Goal: Task Accomplishment & Management: Complete application form

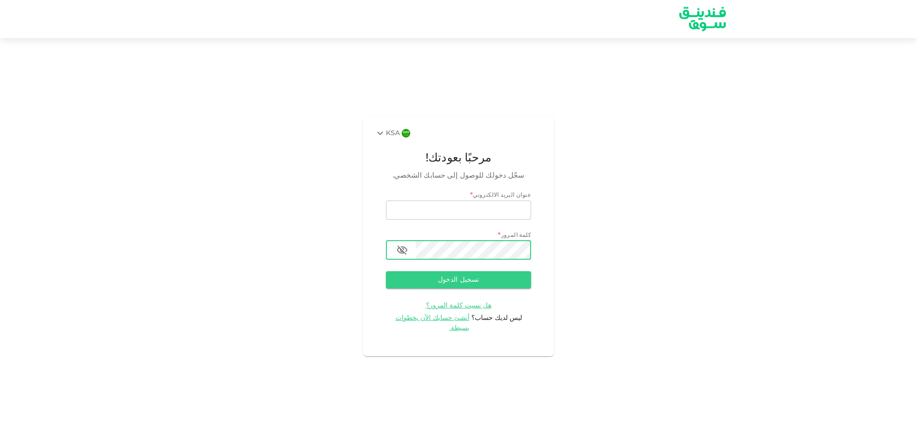
type input "[PERSON_NAME][EMAIL_ADDRESS][DOMAIN_NAME]"
click at [402, 254] on icon "button" at bounding box center [401, 249] width 11 height 11
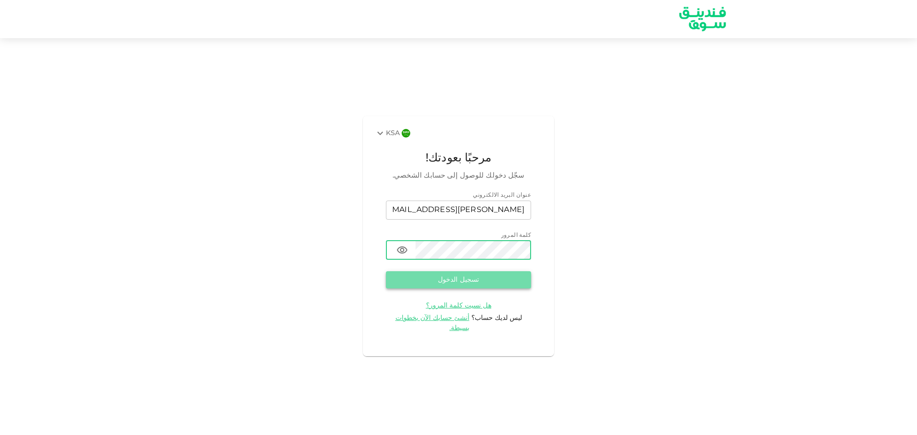
click at [465, 285] on button "تسجيل الدخول" at bounding box center [458, 279] width 145 height 17
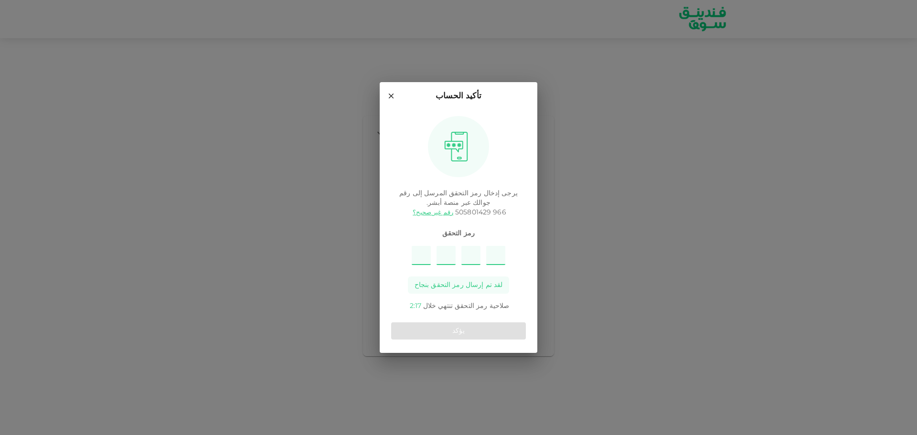
type input "9"
type input "4"
type input "1"
type input "7"
click at [470, 327] on button "يؤكد" at bounding box center [458, 330] width 135 height 17
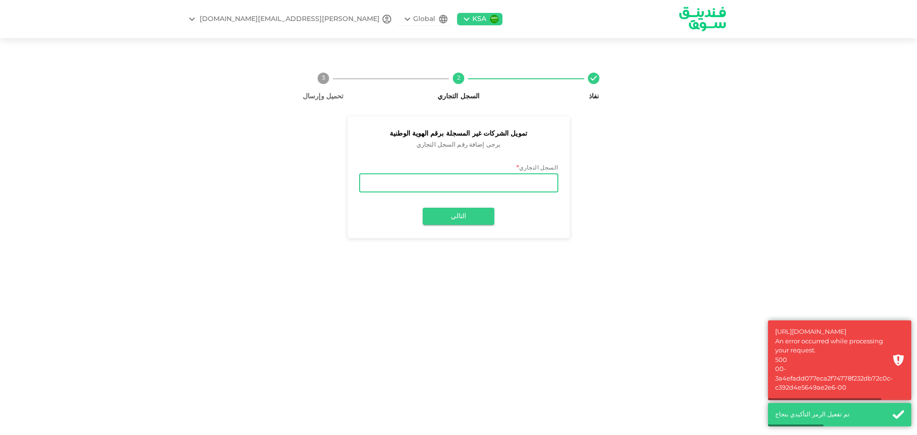
click at [499, 183] on input "السجل التجاري" at bounding box center [458, 182] width 199 height 19
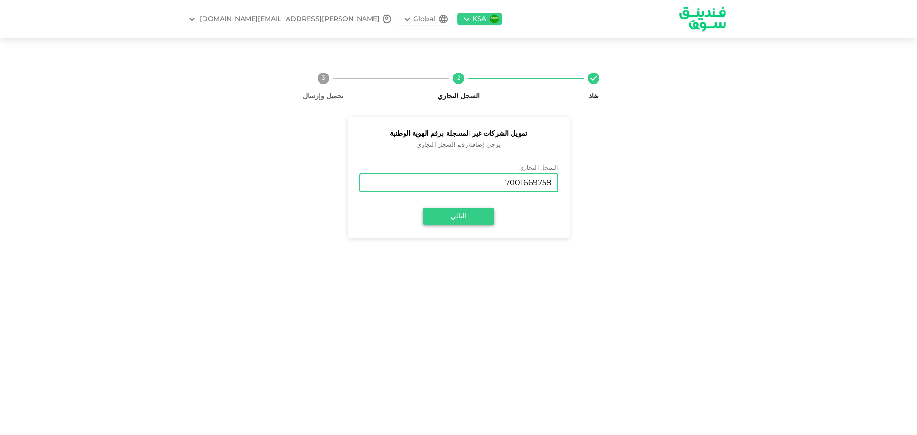
type input "7001669758"
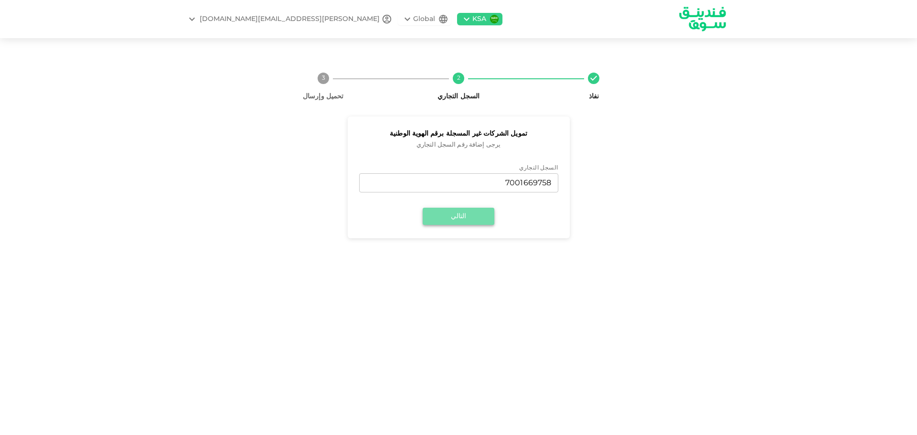
click at [467, 221] on button "التالي" at bounding box center [459, 216] width 72 height 17
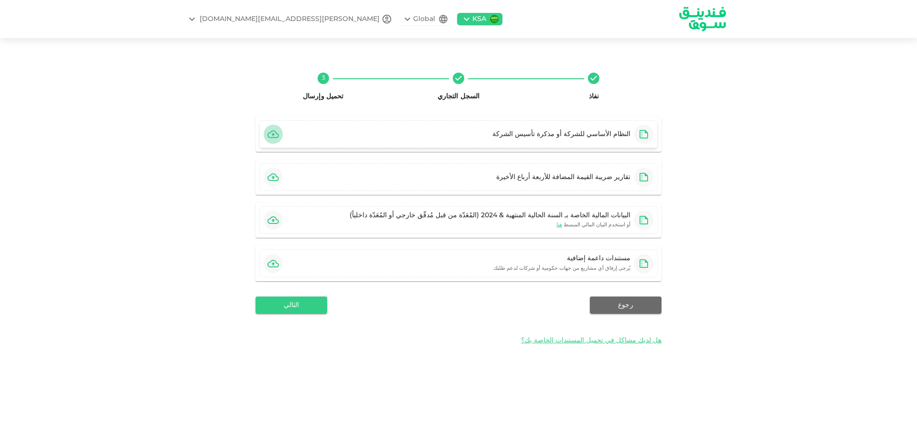
click at [273, 136] on icon "button" at bounding box center [272, 134] width 11 height 8
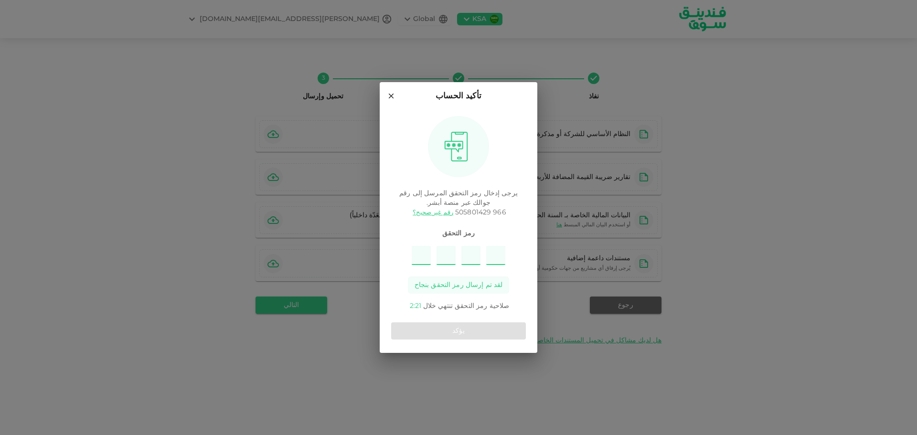
type input "9"
type input "7"
type input "8"
type input "2"
click at [447, 335] on button "يؤكد" at bounding box center [458, 330] width 135 height 17
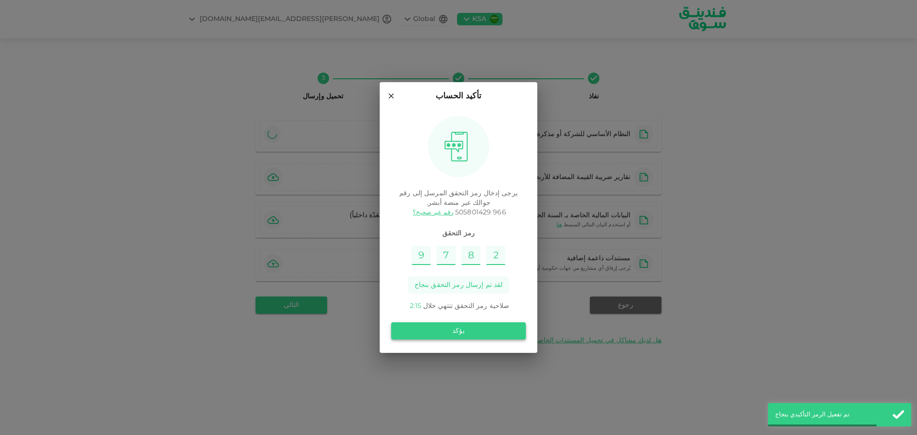
click at [489, 331] on button "يؤكد" at bounding box center [458, 330] width 135 height 17
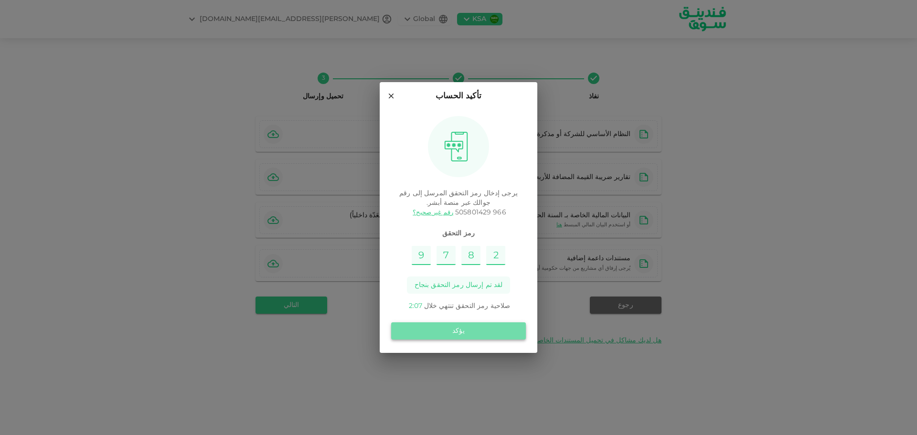
click at [474, 333] on button "يؤكد" at bounding box center [458, 330] width 135 height 17
click at [450, 331] on button "يؤكد" at bounding box center [458, 330] width 135 height 17
click at [468, 336] on button "يؤكد" at bounding box center [458, 330] width 135 height 17
click at [475, 328] on button "يؤكد" at bounding box center [458, 330] width 135 height 17
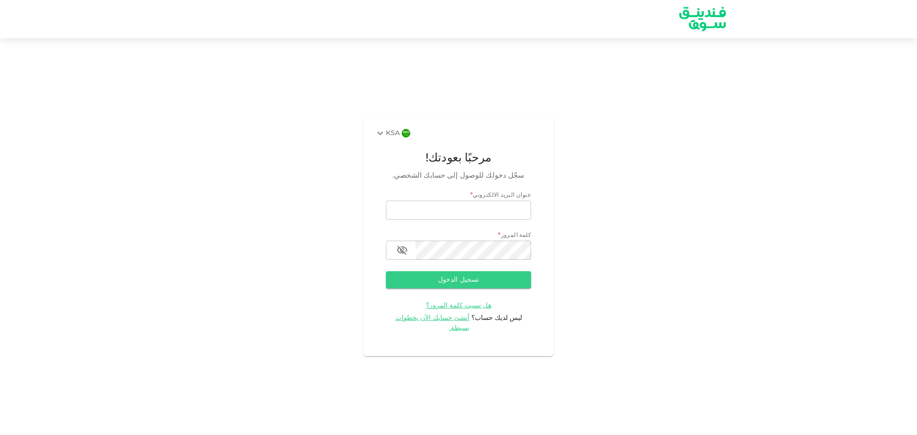
type input "[PERSON_NAME][EMAIL_ADDRESS][DOMAIN_NAME]"
click at [354, 288] on div "KSA مرحبًا بعودتك! سجّل دخولك للوصول إلى حسابك الشخصي. عنوان البريد الالكتروني …" at bounding box center [458, 236] width 917 height 373
click at [378, 136] on icon at bounding box center [379, 132] width 11 height 11
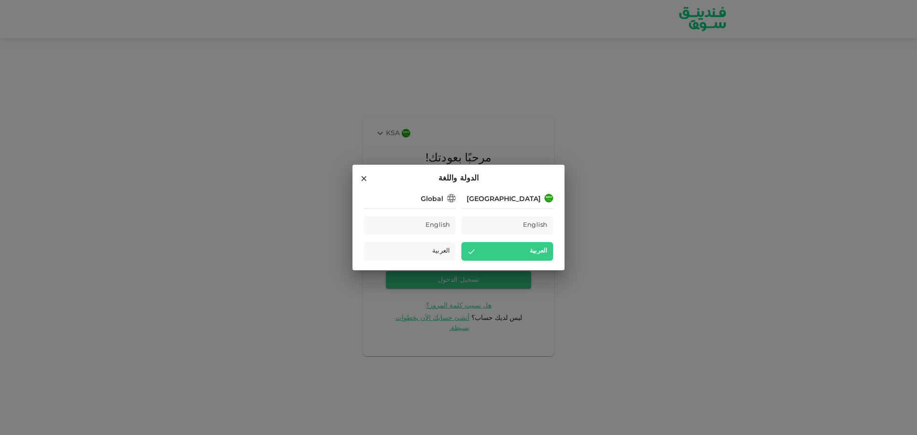
click at [363, 180] on icon at bounding box center [363, 178] width 5 height 5
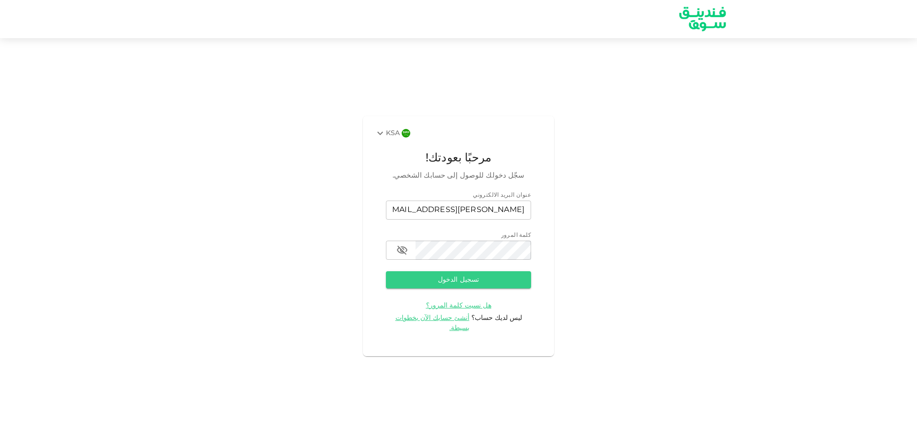
click at [747, 204] on div "KSA مرحبًا بعودتك! سجّل دخولك للوصول إلى حسابك الشخصي. عنوان البريد الالكتروني …" at bounding box center [458, 236] width 917 height 373
